Goal: Task Accomplishment & Management: Manage account settings

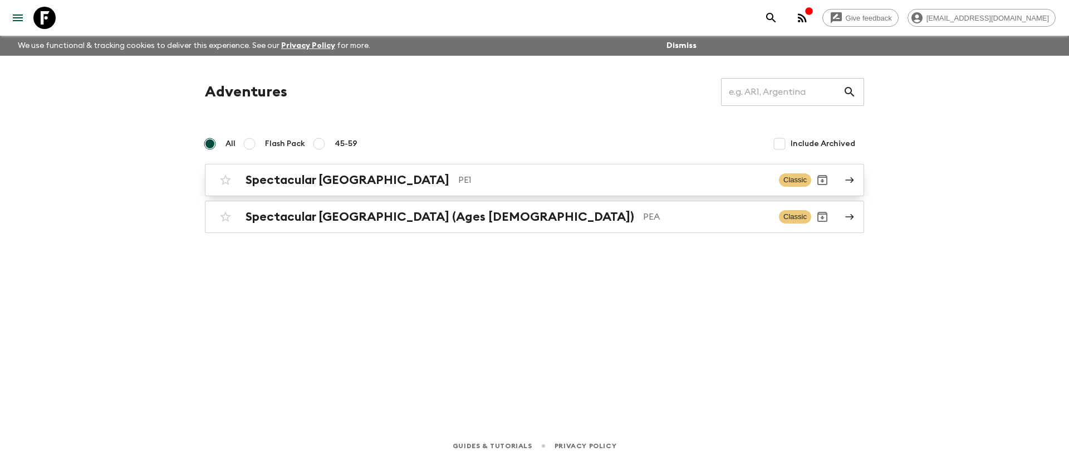
click at [359, 188] on div "Spectacular Peru PE1 Classic" at bounding box center [512, 180] width 597 height 22
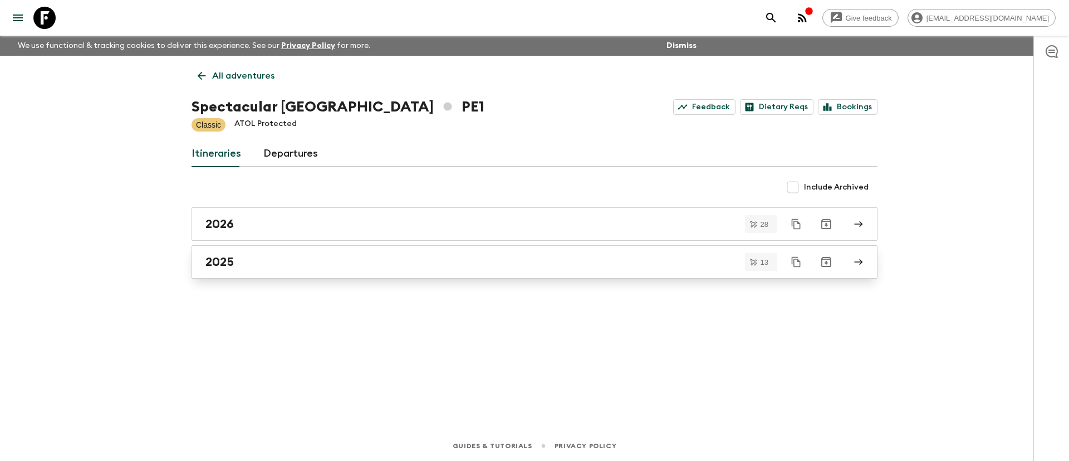
click at [247, 270] on link "2025" at bounding box center [535, 261] width 686 height 33
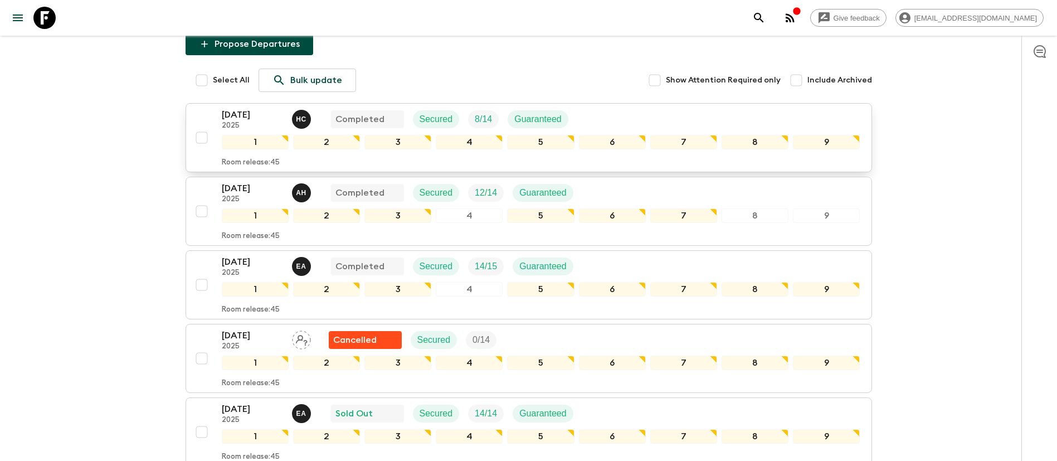
scroll to position [334, 0]
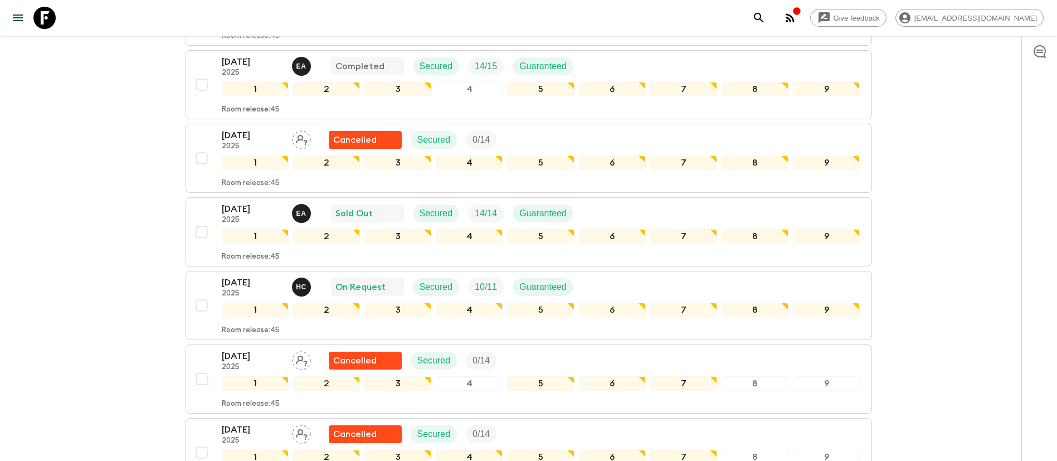
click at [632, 291] on div "[DATE] 2025 H C On Request Secured 10 / 11 Guaranteed" at bounding box center [541, 287] width 638 height 22
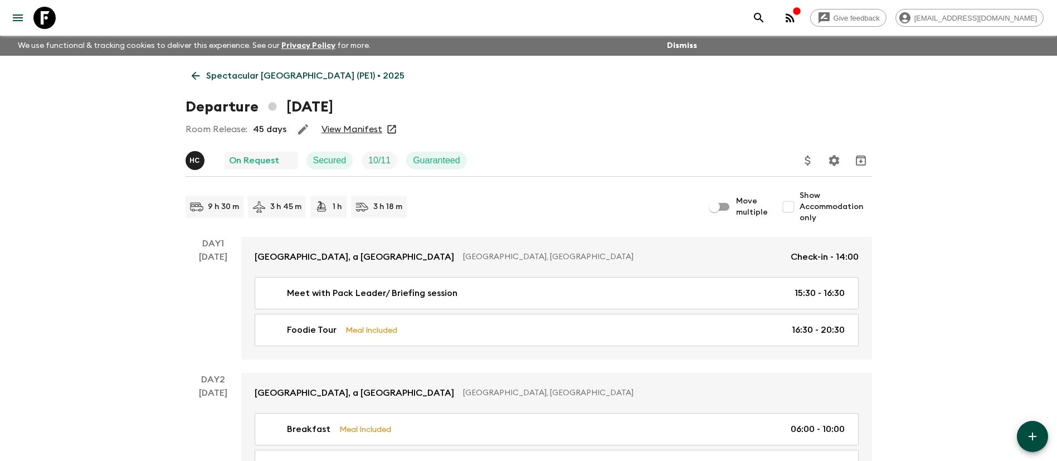
click at [365, 129] on link "View Manifest" at bounding box center [351, 129] width 61 height 11
